Goal: Contribute content: Add original content to the website for others to see

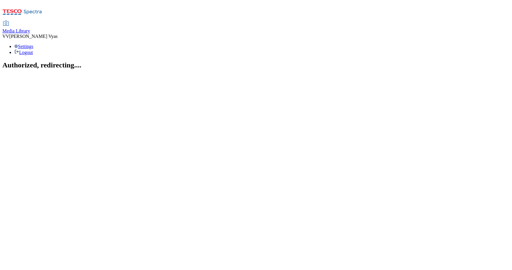
click at [30, 28] on span "Media Library" at bounding box center [16, 30] width 28 height 5
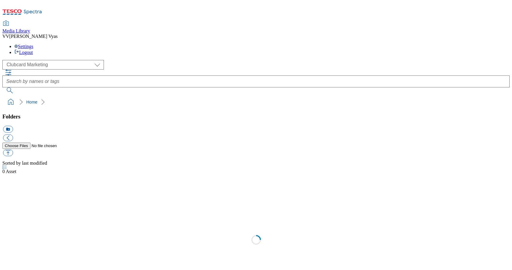
scroll to position [1, 0]
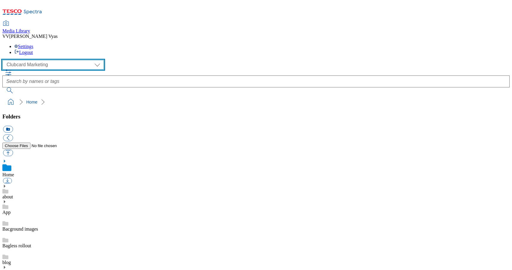
select select "flare-ghs-mktg"
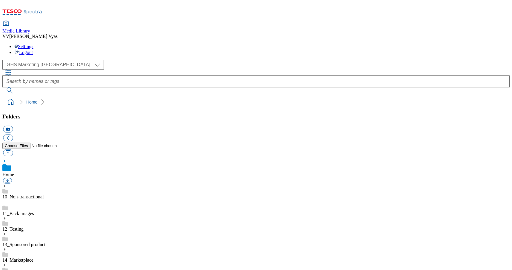
scroll to position [203, 0]
drag, startPoint x: 47, startPoint y: 137, endPoint x: 76, endPoint y: 115, distance: 37.1
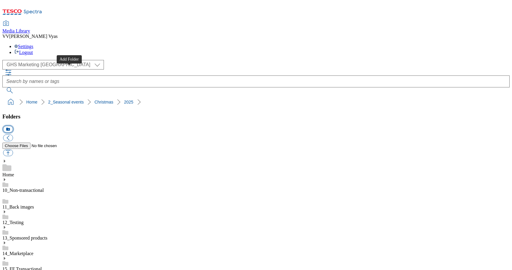
click at [13, 126] on button "icon_new_folder" at bounding box center [8, 129] width 10 height 7
paste input "2533-WF-500350-Xmas Gifting 20"
type input "2533-WF-500350-Xmas Gifting 20"
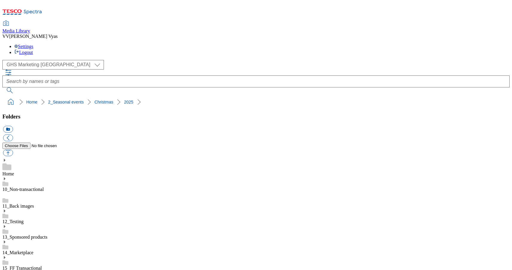
click at [13, 126] on button "icon_new_folder" at bounding box center [8, 129] width 10 height 7
type input "Aisle"
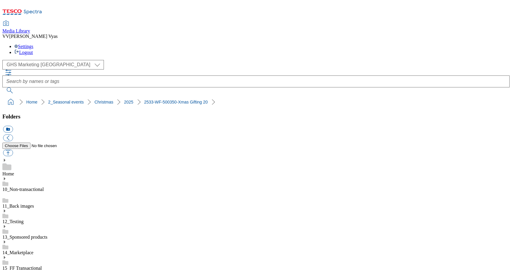
click at [13, 150] on button "button" at bounding box center [8, 153] width 10 height 7
type input "C:\fakepath\Xmas Gifting 25-WF-500350-Aisle-650x200-Deck your halls.jpg"
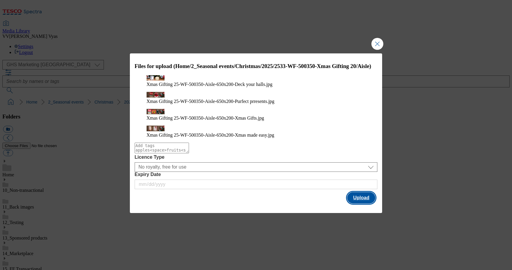
click at [368, 192] on button "Upload" at bounding box center [361, 197] width 28 height 11
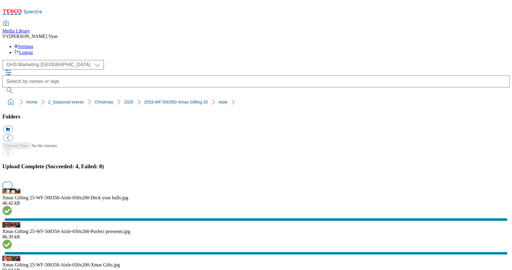
click at [12, 182] on button "button" at bounding box center [7, 185] width 9 height 6
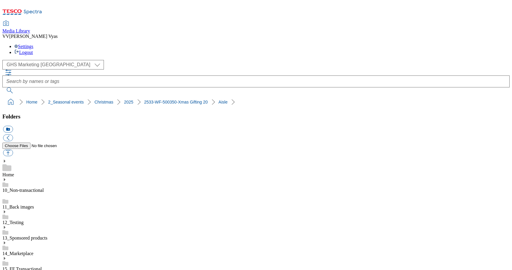
click at [13, 126] on button "icon_new_folder" at bounding box center [8, 129] width 10 height 7
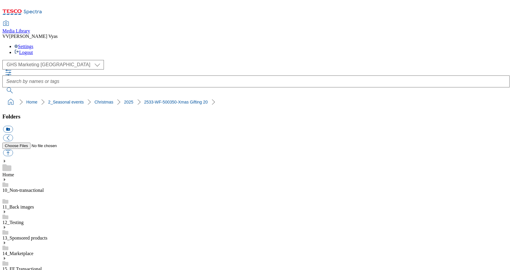
type input "Buylist"
click at [13, 150] on button "button" at bounding box center [8, 153] width 10 height 7
type input "C:\fakepath\Xmas Gifting 25-WF-500350-Buylist-Electronics Tech.jpg"
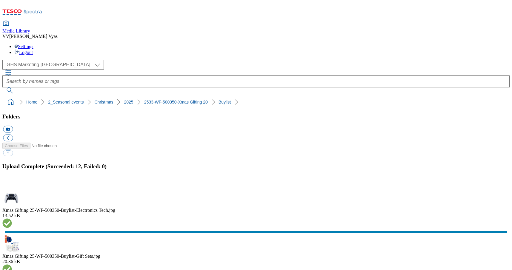
drag, startPoint x: 503, startPoint y: 143, endPoint x: 398, endPoint y: 157, distance: 106.3
click at [12, 182] on button "button" at bounding box center [7, 185] width 9 height 6
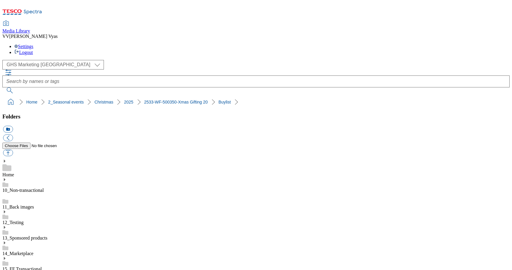
click at [13, 126] on button "icon_new_folder" at bounding box center [8, 129] width 10 height 7
type input "GAM"
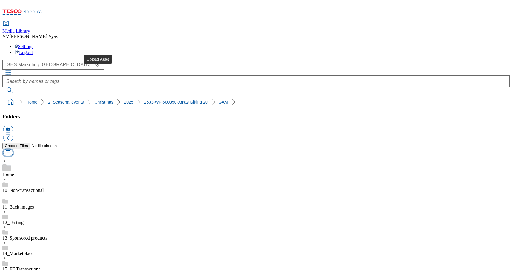
click at [13, 150] on button "button" at bounding box center [8, 153] width 10 height 7
type input "C:\fakepath\Xmas Gifting 25-WF-500350-GAM-650x200-Celebrate together.jpg"
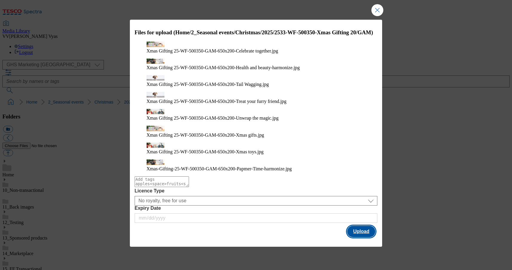
click at [357, 226] on button "Upload" at bounding box center [361, 231] width 28 height 11
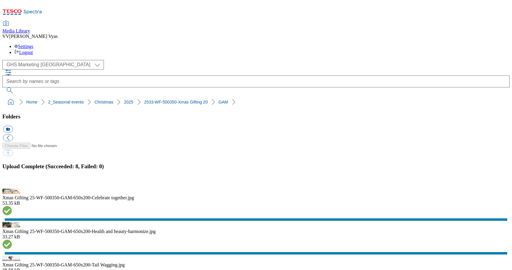
drag, startPoint x: 504, startPoint y: 142, endPoint x: 453, endPoint y: 136, distance: 51.5
click at [12, 182] on button "button" at bounding box center [7, 185] width 9 height 6
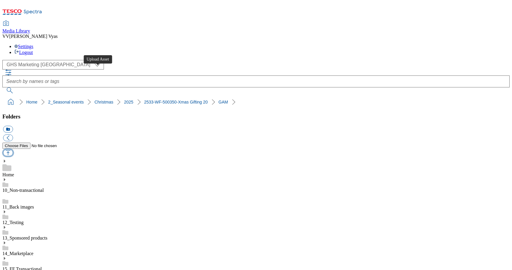
click at [13, 150] on button "button" at bounding box center [8, 153] width 10 height 7
type input "C:\fakepath\2533-WF-500350-Xmas-Gifting-2025-Zone-Launch-GAM-GIF-Furry-Friend.g…"
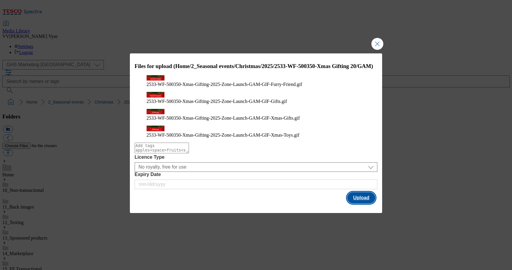
click at [366, 192] on button "Upload" at bounding box center [361, 197] width 28 height 11
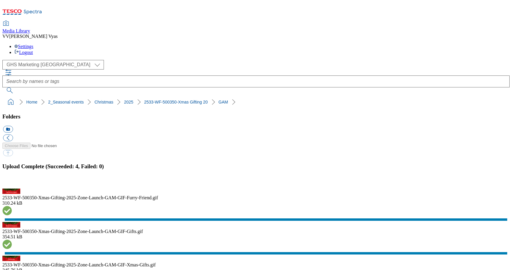
drag, startPoint x: 60, startPoint y: 217, endPoint x: 56, endPoint y: 221, distance: 5.5
drag, startPoint x: 57, startPoint y: 223, endPoint x: 59, endPoint y: 214, distance: 9.1
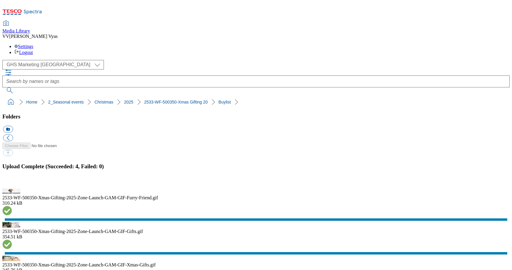
click at [13, 126] on button "icon_new_folder" at bounding box center [8, 129] width 10 height 7
type input "Landing Page"
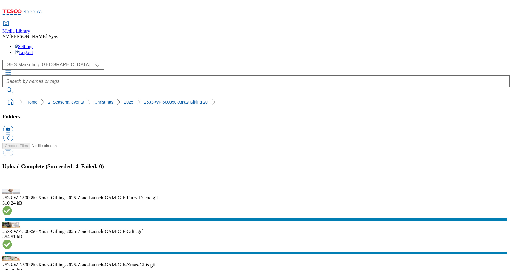
drag, startPoint x: 506, startPoint y: 145, endPoint x: 271, endPoint y: 111, distance: 237.0
click at [12, 182] on button "button" at bounding box center [7, 185] width 9 height 6
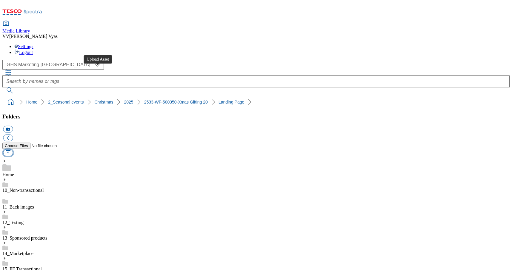
click at [13, 150] on button "button" at bounding box center [8, 153] width 10 height 7
type input "C:\fakepath\2533-WF-500350-GHS-VerticalTradeTile X4-352x352-1.jpg"
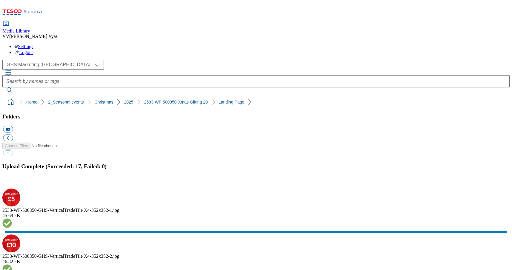
click at [12, 182] on button "button" at bounding box center [7, 185] width 9 height 6
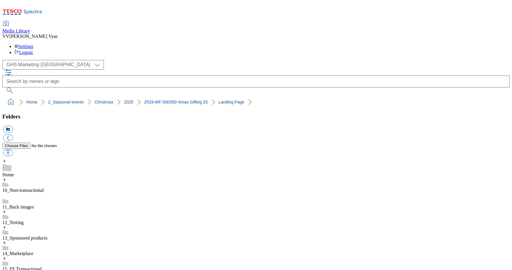
click at [13, 126] on button "icon_new_folder" at bounding box center [8, 129] width 10 height 7
type input "Search"
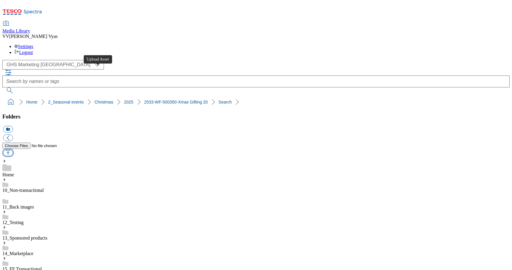
click at [13, 150] on button "button" at bounding box center [8, 153] width 10 height 7
type input "C:\fakepath\Xmas Gifting 25-WF-500350-Search-650x200-Feel Fresh.jpg"
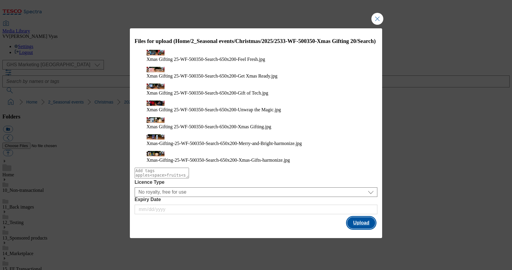
click at [366, 217] on button "Upload" at bounding box center [361, 222] width 28 height 11
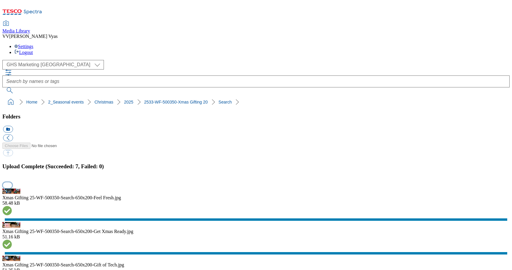
click at [12, 182] on button "button" at bounding box center [7, 185] width 9 height 6
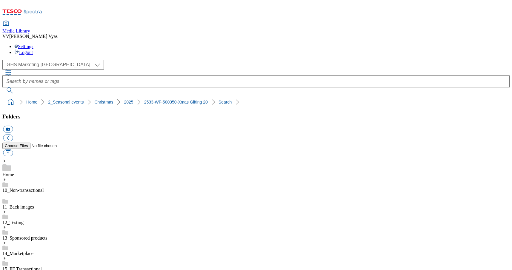
click at [13, 126] on button "icon_new_folder" at bounding box center [8, 129] width 10 height 7
type input "Taxonomy"
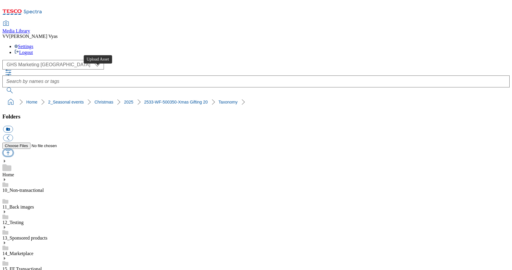
click at [13, 150] on button "button" at bounding box center [8, 153] width 10 height 7
type input "C:\fakepath\2533-GHS-FIbanner-650x158-Christmas-Gifting-Taxonomy.jpg"
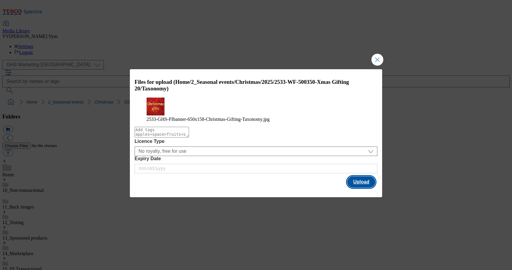
click at [372, 188] on button "Upload" at bounding box center [361, 181] width 28 height 11
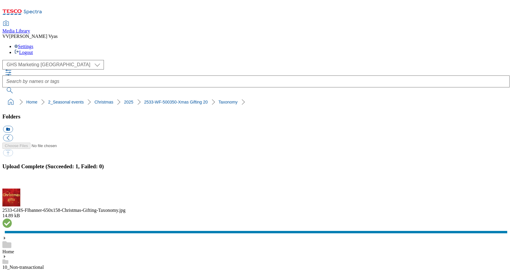
drag, startPoint x: 505, startPoint y: 144, endPoint x: 409, endPoint y: 156, distance: 96.6
click at [12, 182] on button "button" at bounding box center [7, 185] width 9 height 6
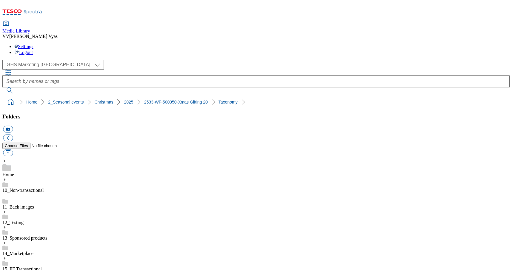
scroll to position [261, 0]
drag, startPoint x: 216, startPoint y: 59, endPoint x: 10, endPoint y: 60, distance: 206.6
click at [10, 96] on ol "Home 2_Seasonal events Christmas 2025 2533-WF-500350-Xmas Gifting 20" at bounding box center [258, 101] width 504 height 11
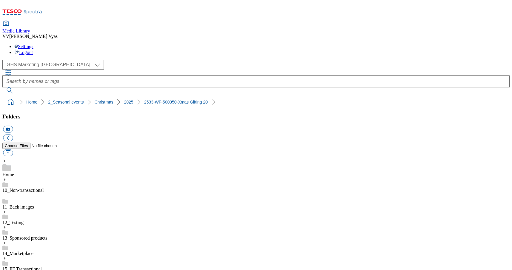
click at [210, 96] on ol "Home 2_Seasonal events Christmas 2025 2533-WF-500350-Xmas Gifting 20" at bounding box center [258, 101] width 504 height 11
drag, startPoint x: 209, startPoint y: 56, endPoint x: 3, endPoint y: 58, distance: 206.0
click at [3, 96] on nav "Home 2_Seasonal events Christmas 2025 2533-WF-500350-Xmas Gifting 20" at bounding box center [255, 101] width 507 height 11
copy ol "Home 2_Seasonal events Christmas 2025 2533-WF-500350-Xmas Gifting 20"
